Goal: Find specific page/section: Find specific page/section

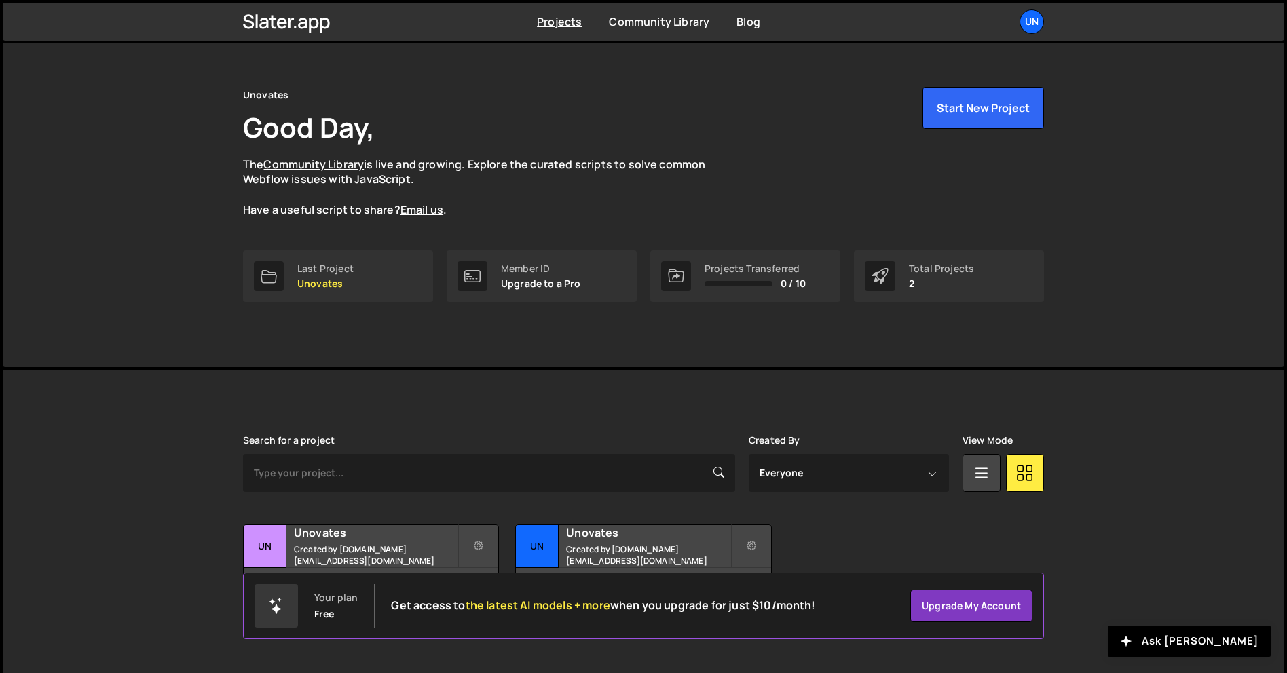
scroll to position [26, 0]
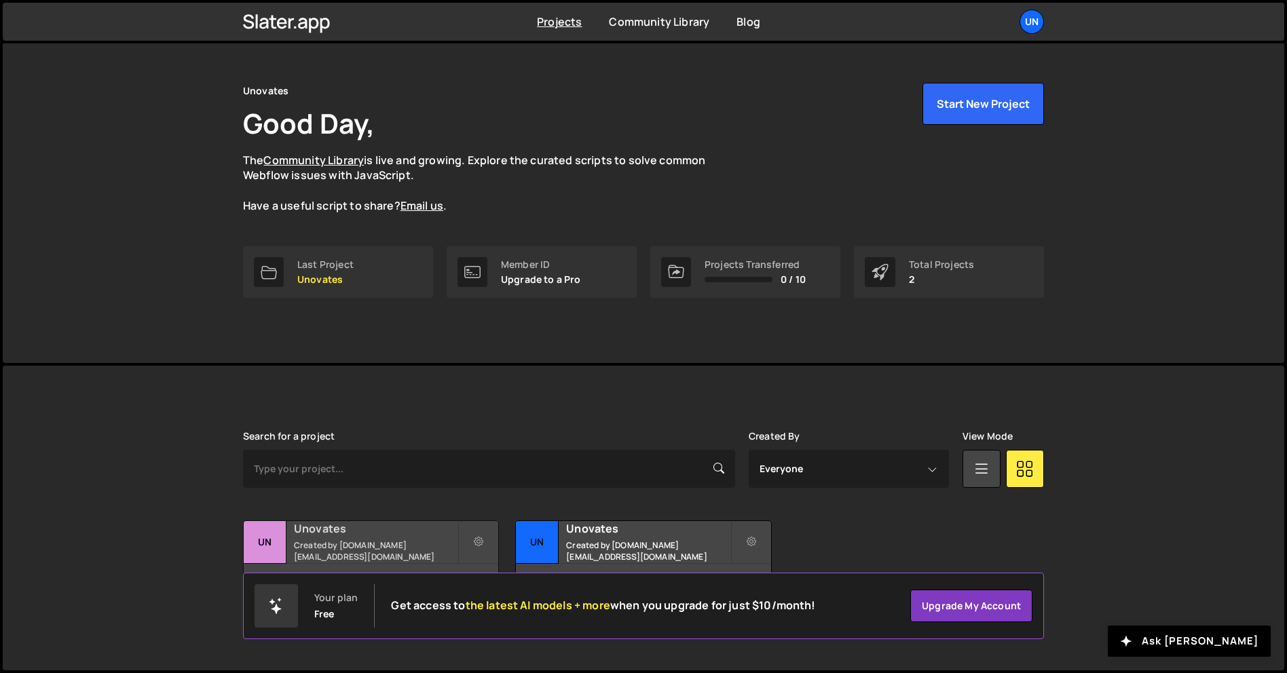
click at [466, 566] on div "3 pages, last updated by 6 days ago" at bounding box center [371, 584] width 255 height 41
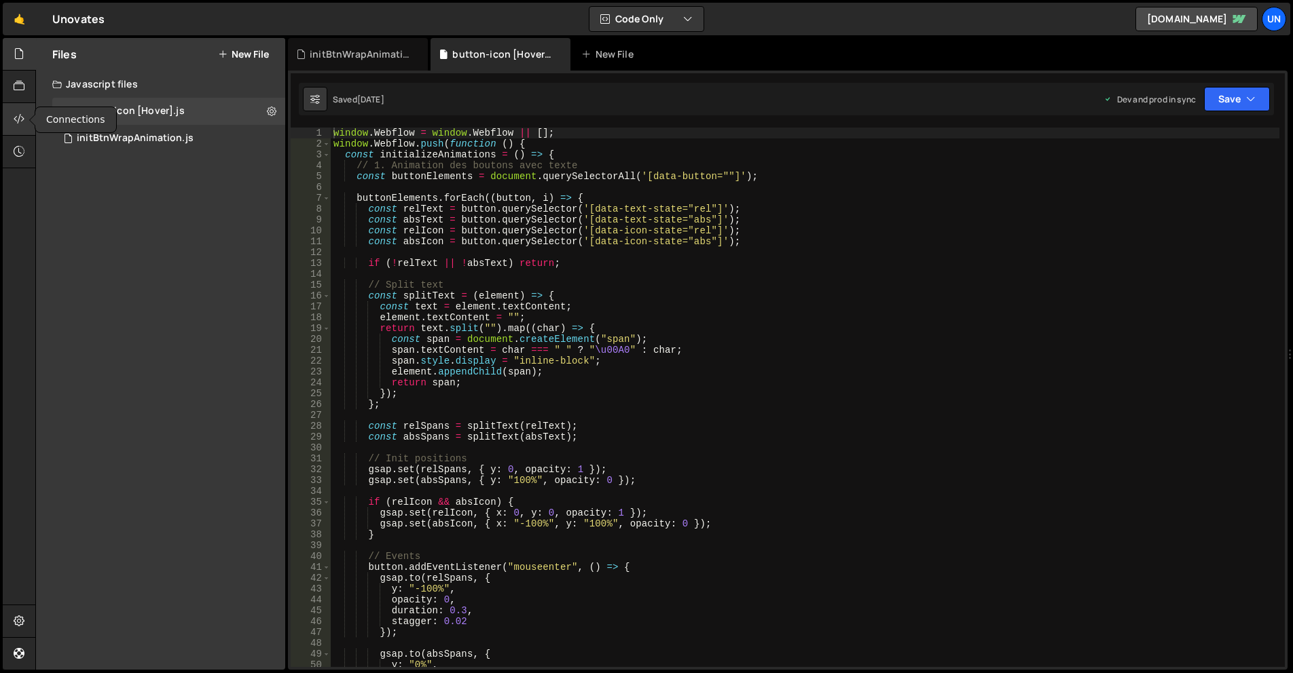
click at [10, 117] on div at bounding box center [19, 119] width 33 height 33
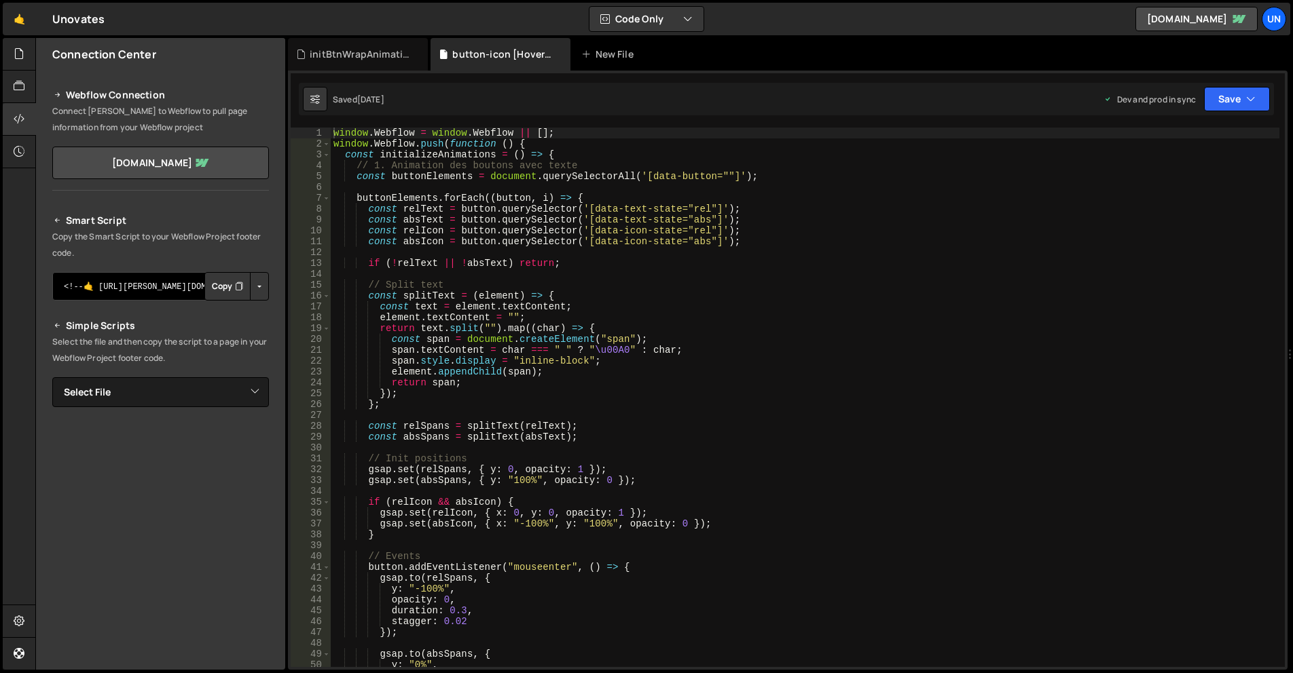
click at [182, 287] on textarea "<!--🤙 [URL][PERSON_NAME][DOMAIN_NAME]> <script>document.addEventListener("DOMCo…" at bounding box center [160, 286] width 217 height 29
